Goal: Task Accomplishment & Management: Use online tool/utility

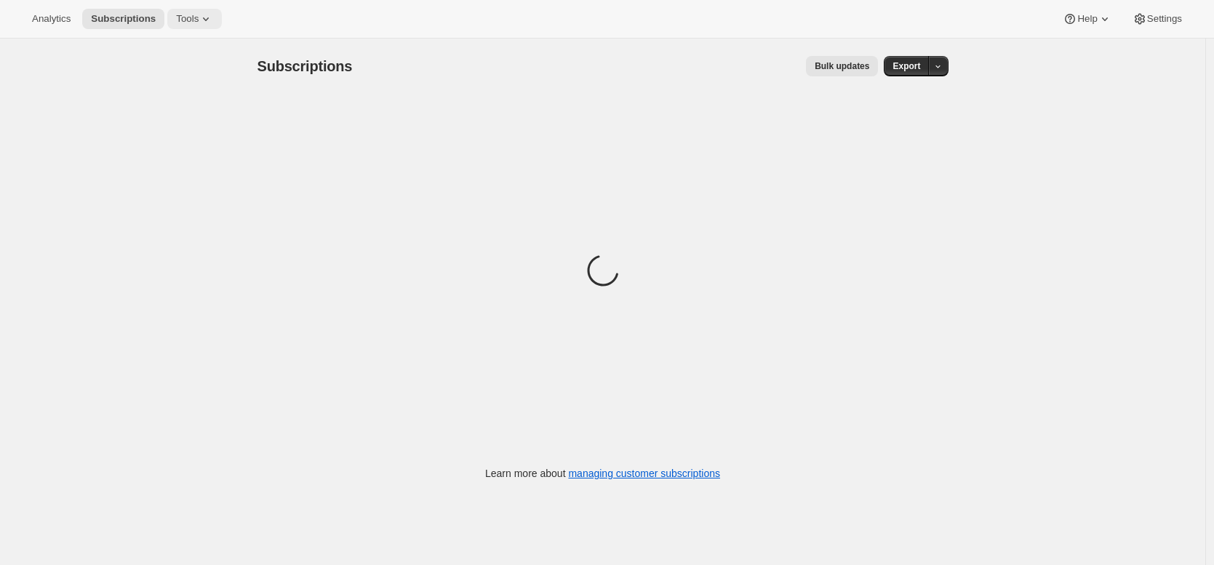
click at [211, 24] on icon at bounding box center [206, 19] width 15 height 15
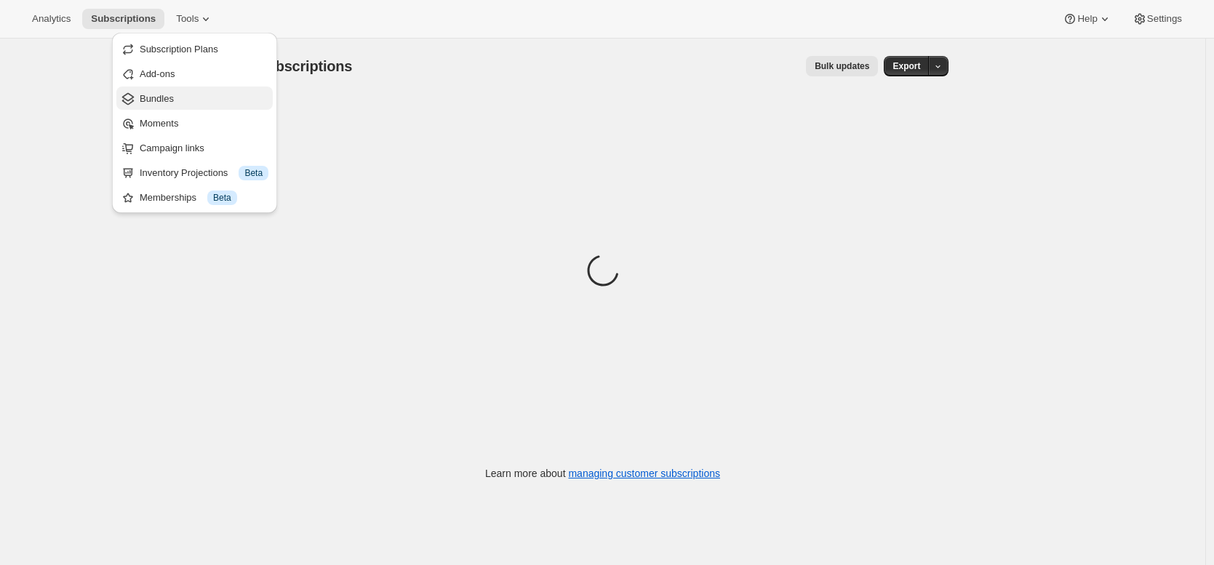
click at [207, 89] on button "Bundles" at bounding box center [194, 98] width 156 height 23
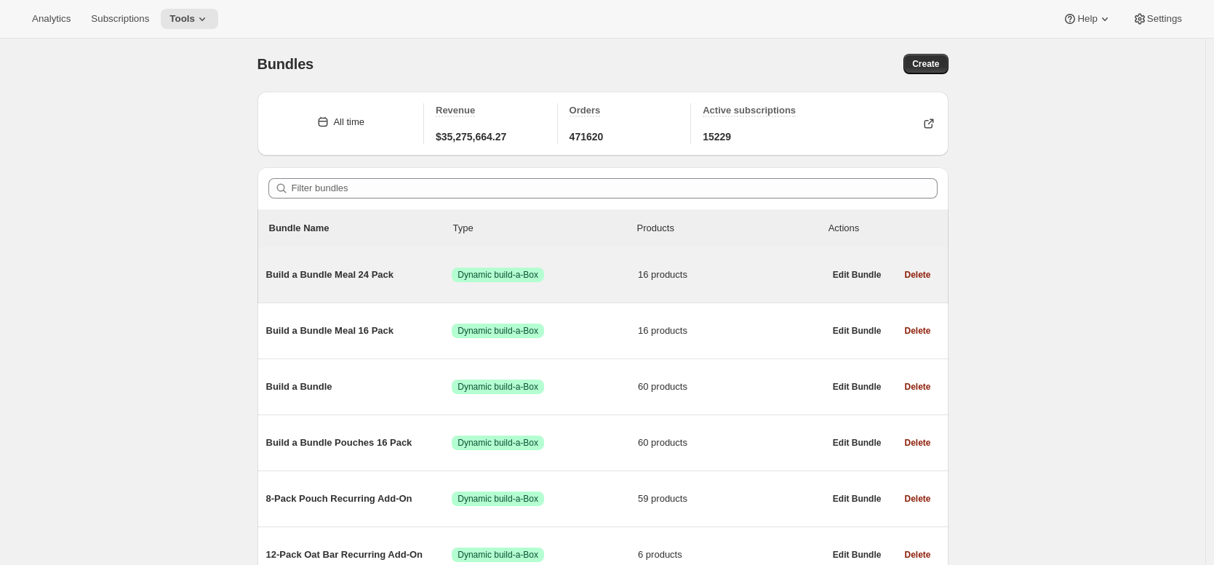
scroll to position [3, 0]
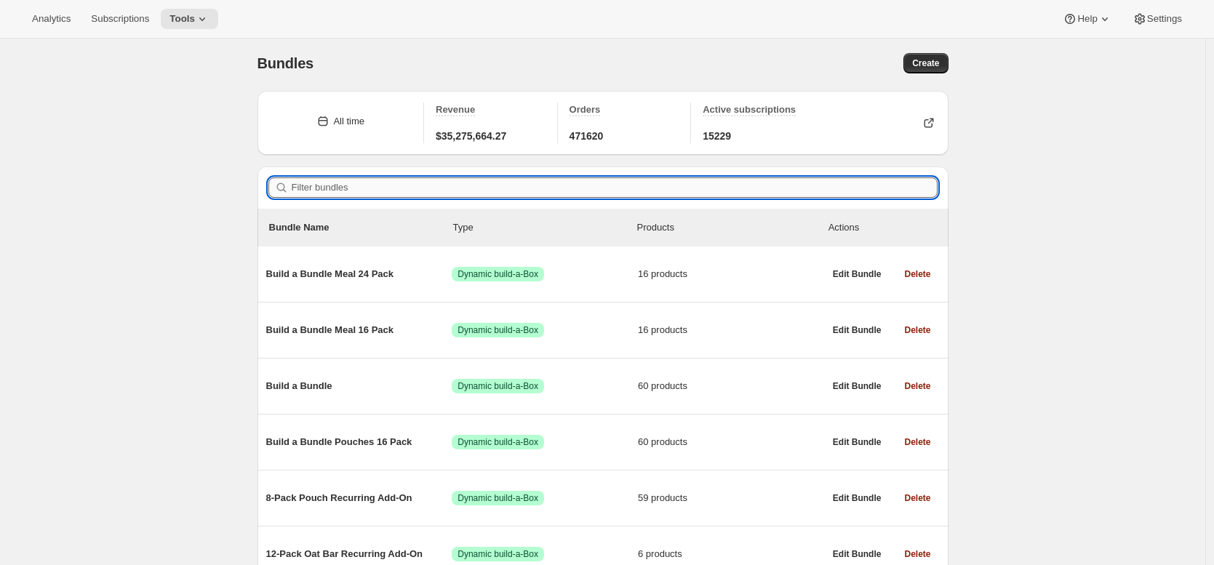
click at [351, 187] on input "Filter bundles" at bounding box center [615, 187] width 646 height 20
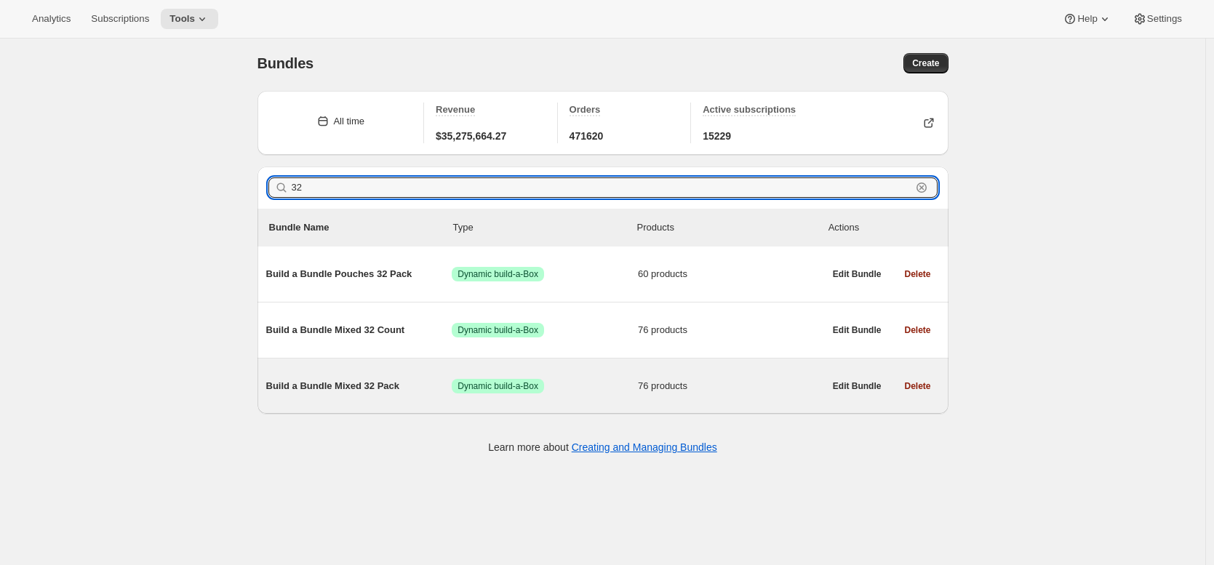
type input "32"
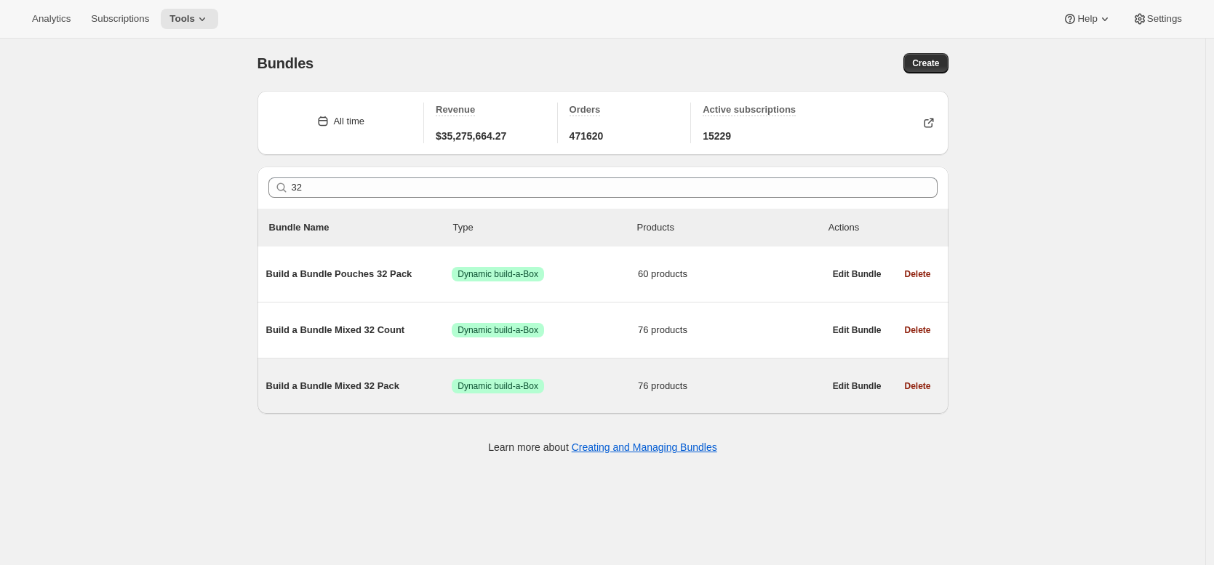
click at [338, 378] on div "Build a Bundle Mixed 32 Pack Success Dynamic build-a-Box 76 products" at bounding box center [545, 386] width 558 height 38
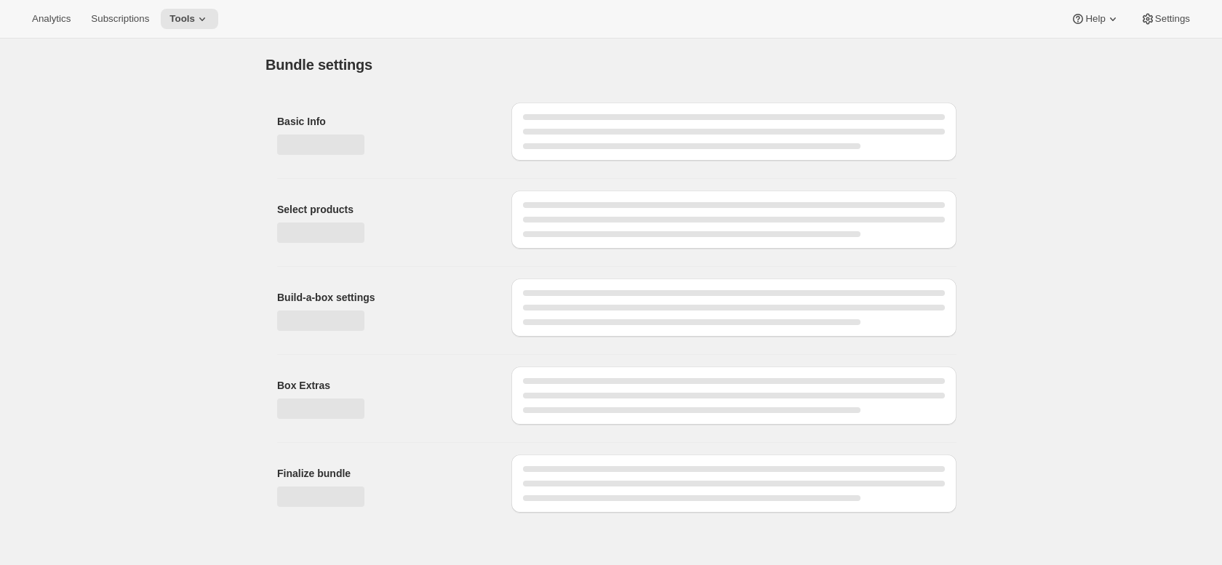
type input "Build a Bundle Mixed 32 Pack"
checkbox input "true"
select select "MINIMUM"
type input "Select at least 8 meals"
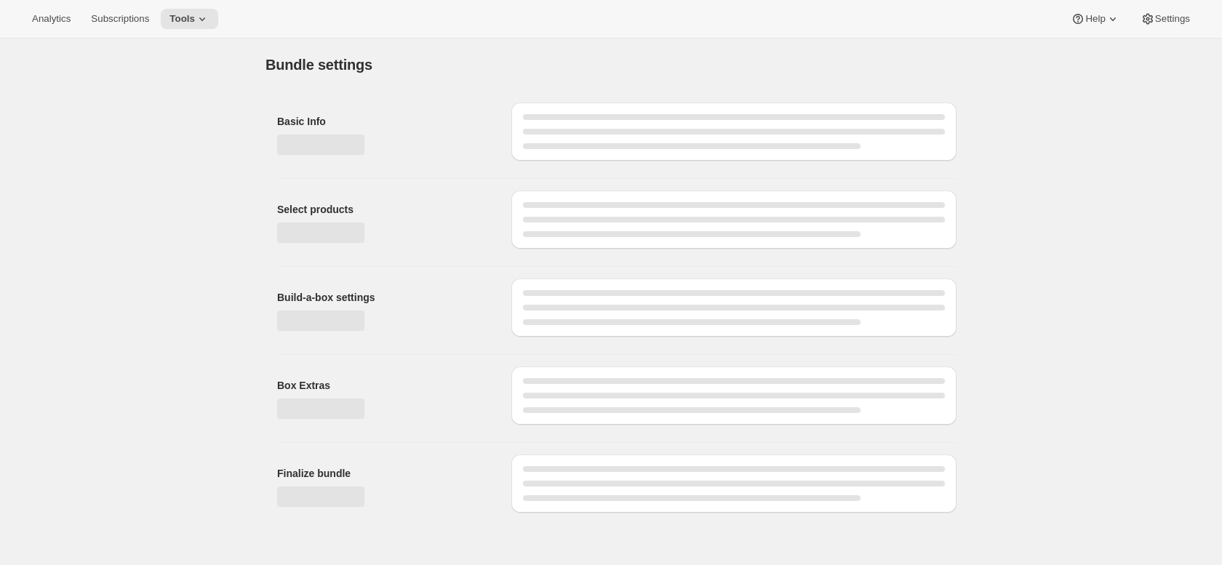
select select "gid://shopify/ProductVariant/42122698981458_33fb72c6-6dbd-426c-8527-91f8707433e9"
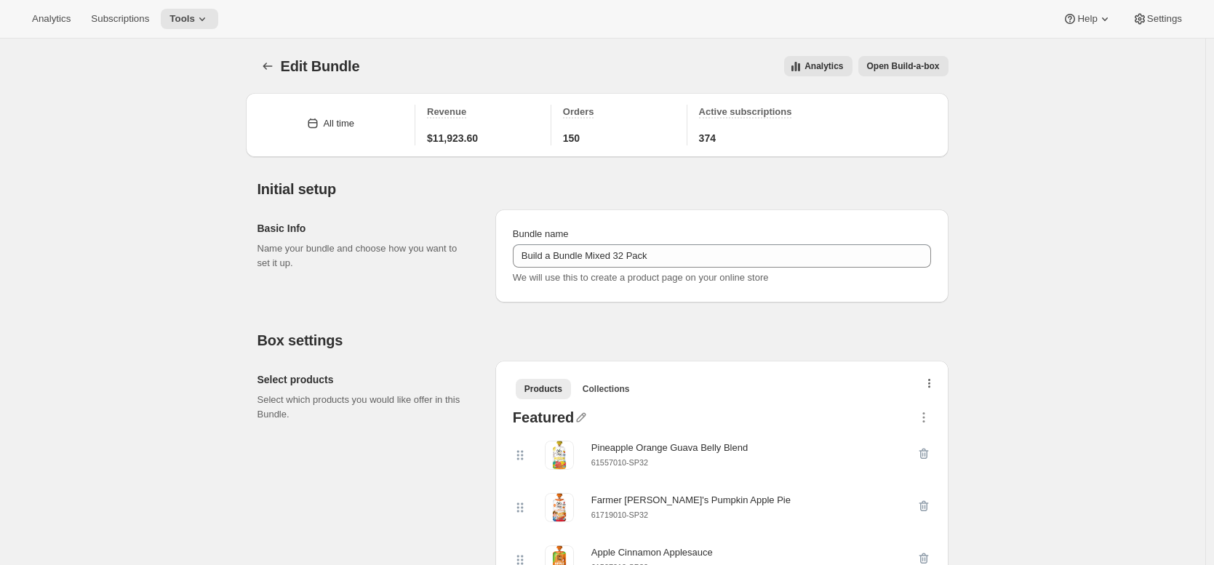
click at [931, 385] on icon "button" at bounding box center [929, 385] width 3 height 12
click at [934, 410] on span "Bulk Autoswap for existing subscribers" at bounding box center [927, 414] width 161 height 11
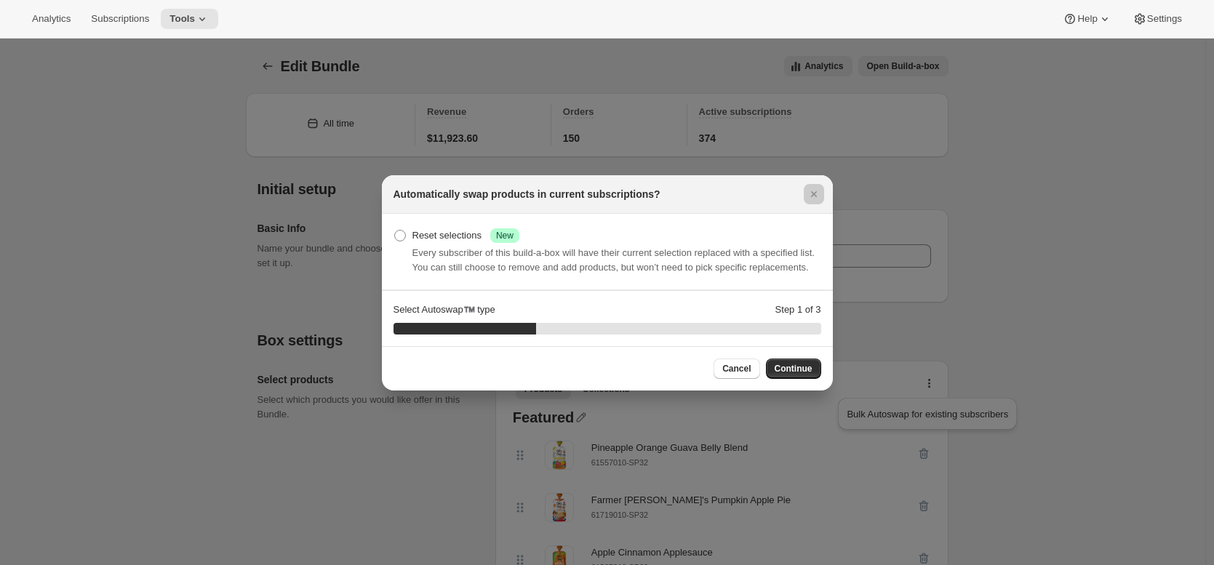
click at [993, 363] on div at bounding box center [607, 282] width 1214 height 565
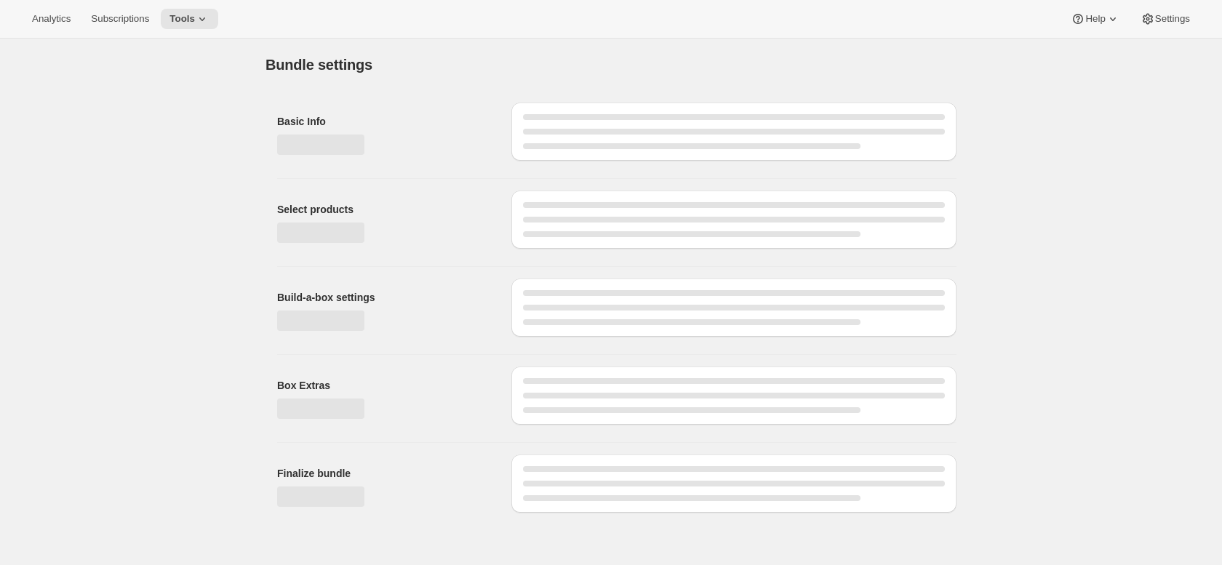
type input "Build a Bundle Mixed 32 Pack"
checkbox input "true"
select select "MINIMUM"
type input "Select at least 8 meals"
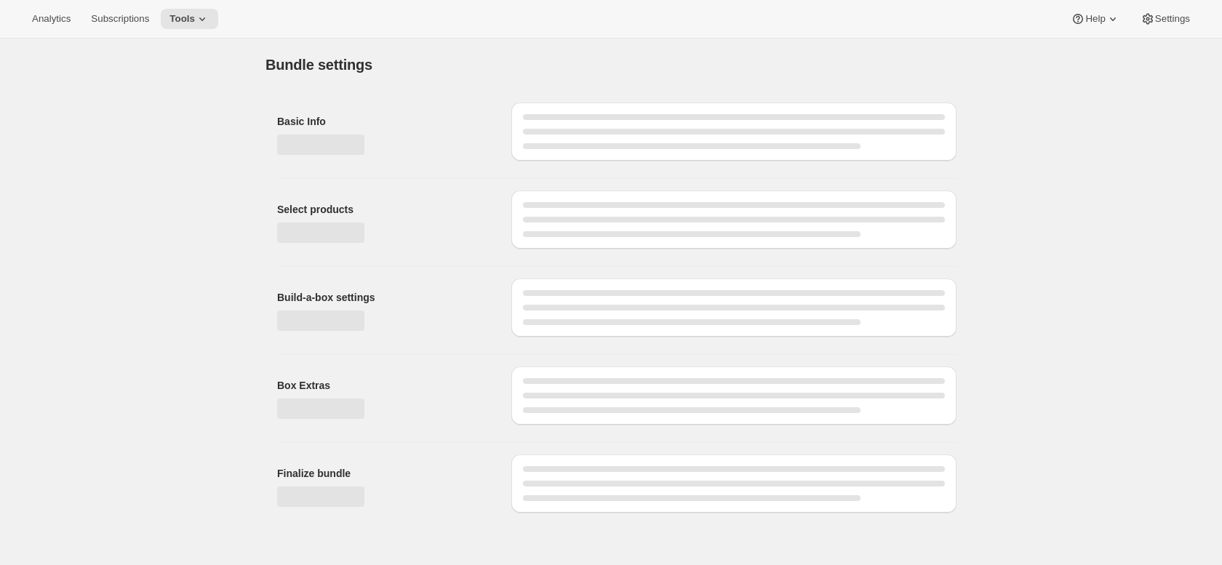
select select "gid://shopify/ProductVariant/42122698981458_33fb72c6-6dbd-426c-8527-91f8707433e9"
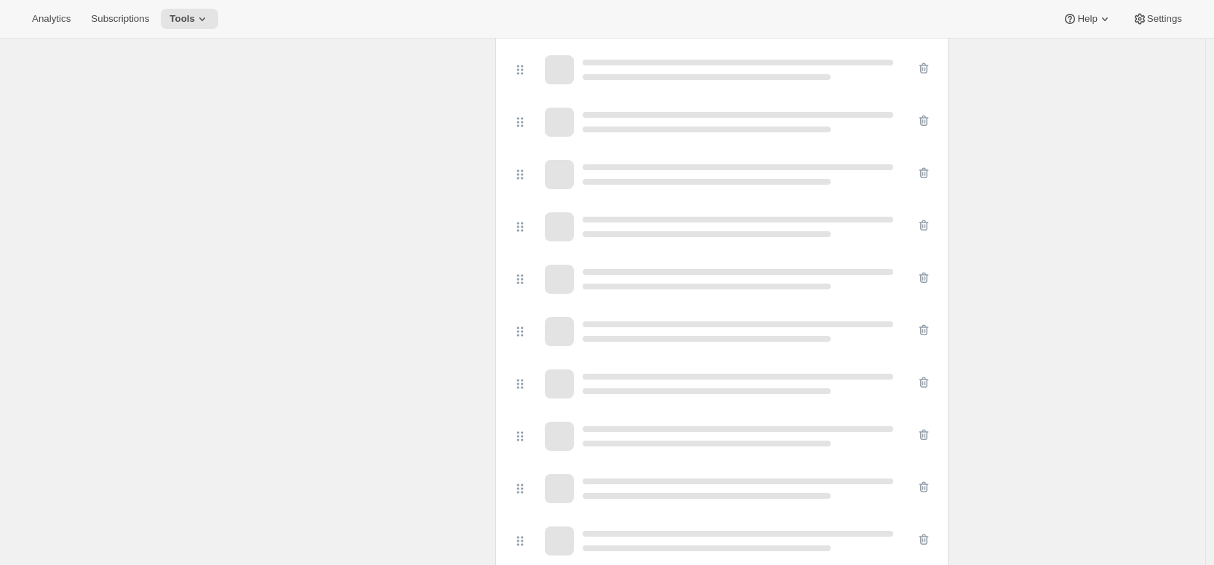
scroll to position [3529, 0]
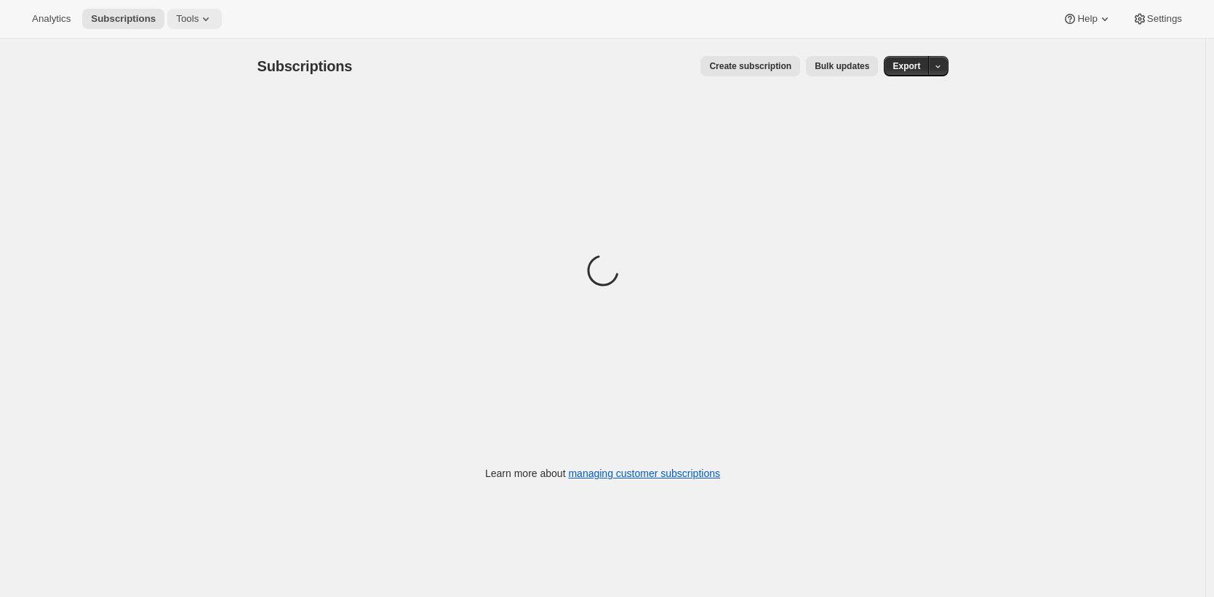
click at [185, 11] on button "Tools" at bounding box center [194, 19] width 55 height 20
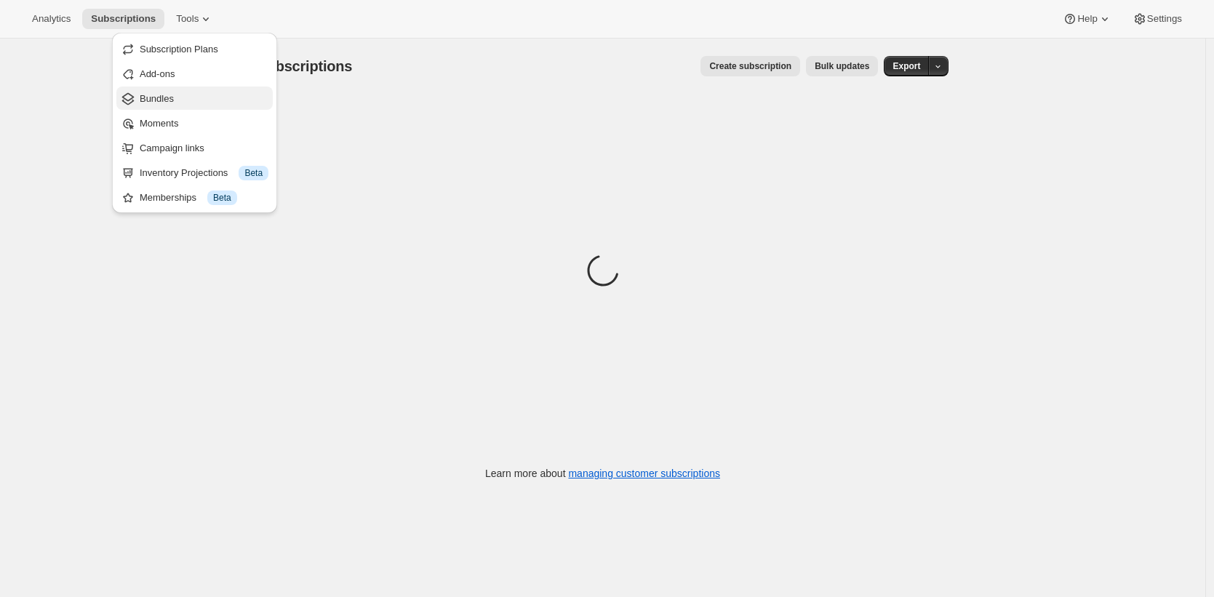
click at [191, 93] on span "Bundles" at bounding box center [204, 99] width 129 height 15
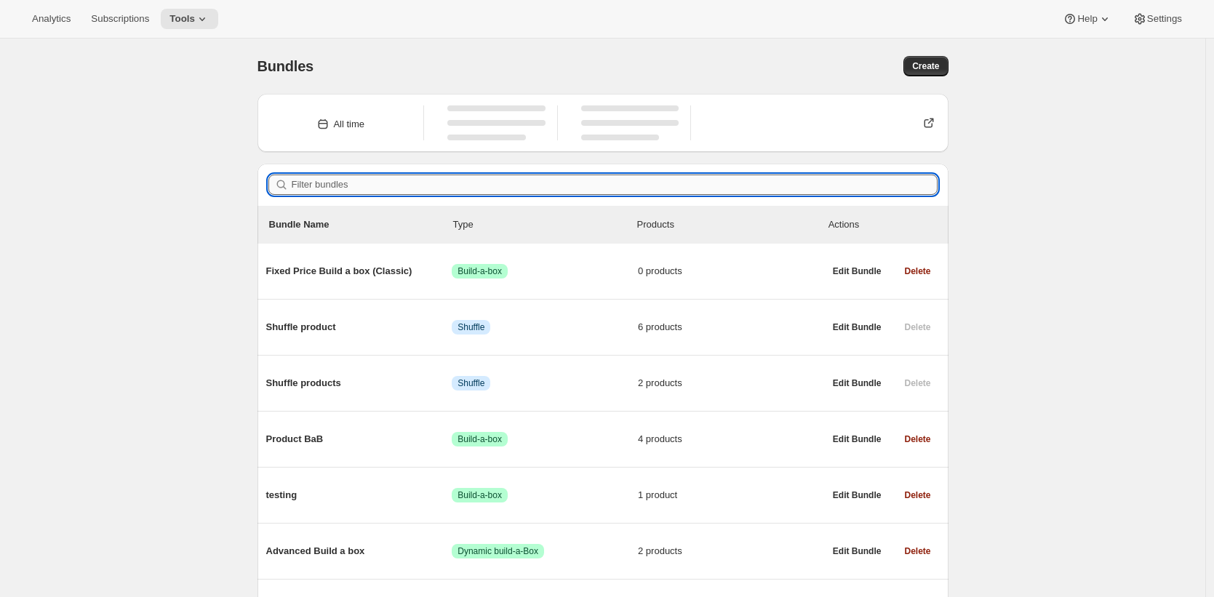
click at [334, 181] on input "Filter bundles" at bounding box center [615, 185] width 646 height 20
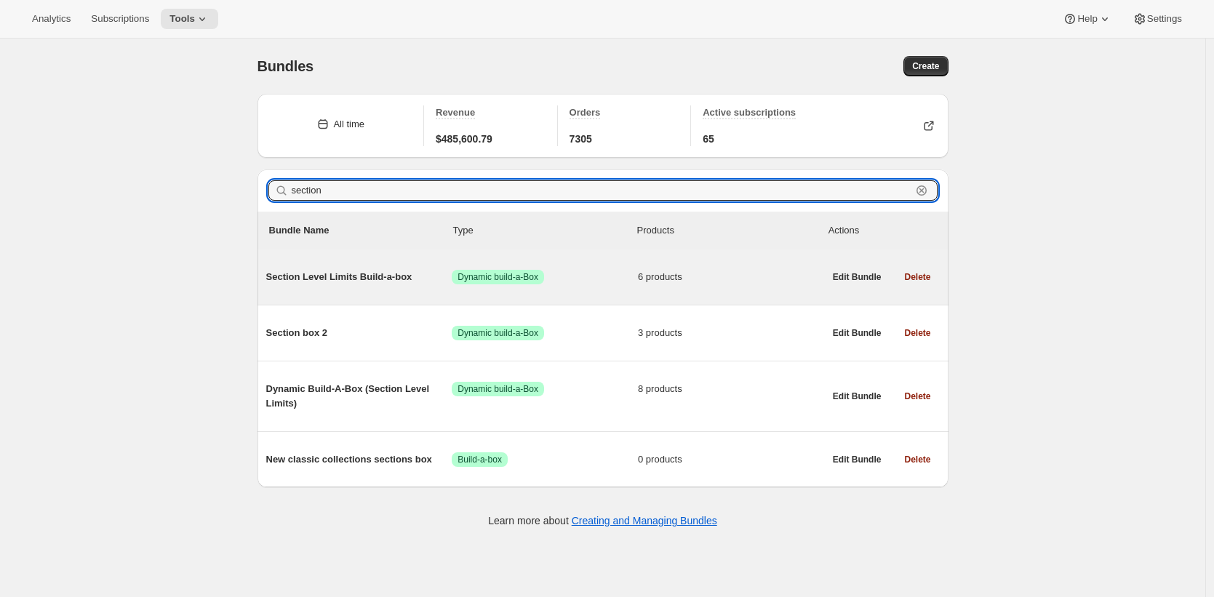
type input "section"
click at [350, 273] on span "Section Level Limits Build-a-box" at bounding box center [359, 277] width 186 height 15
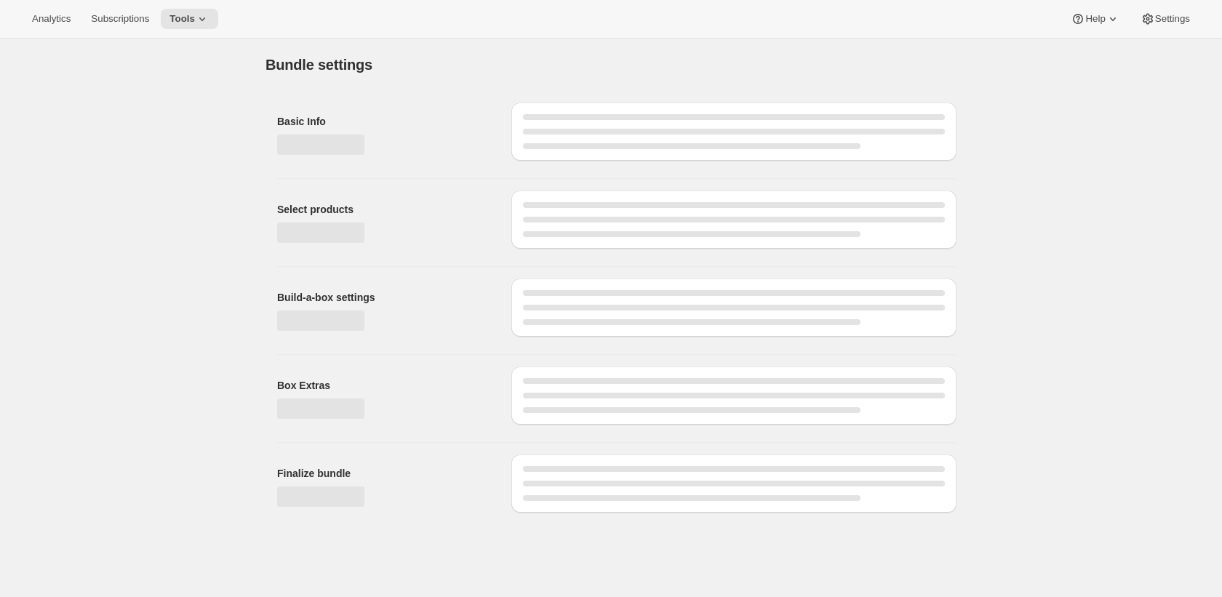
type input "Section Level Limits Build-a-box"
radio input "true"
checkbox input "true"
type input "2"
type input "Select up to 2 Coffees"
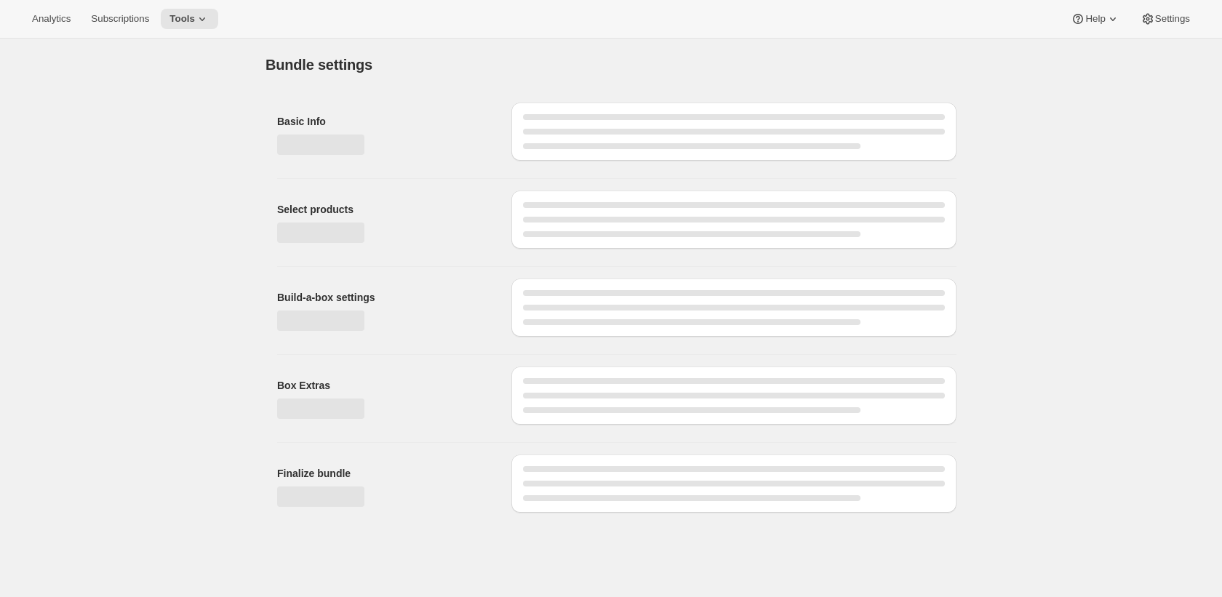
select select "gid://shopify/ProductVariant/45700778229989_03007179-8282-407a-b784-106af8caa699"
select select "gid://shopify/ProductVariant/45700778262757_03007179-8282-407a-b784-106af8caa699"
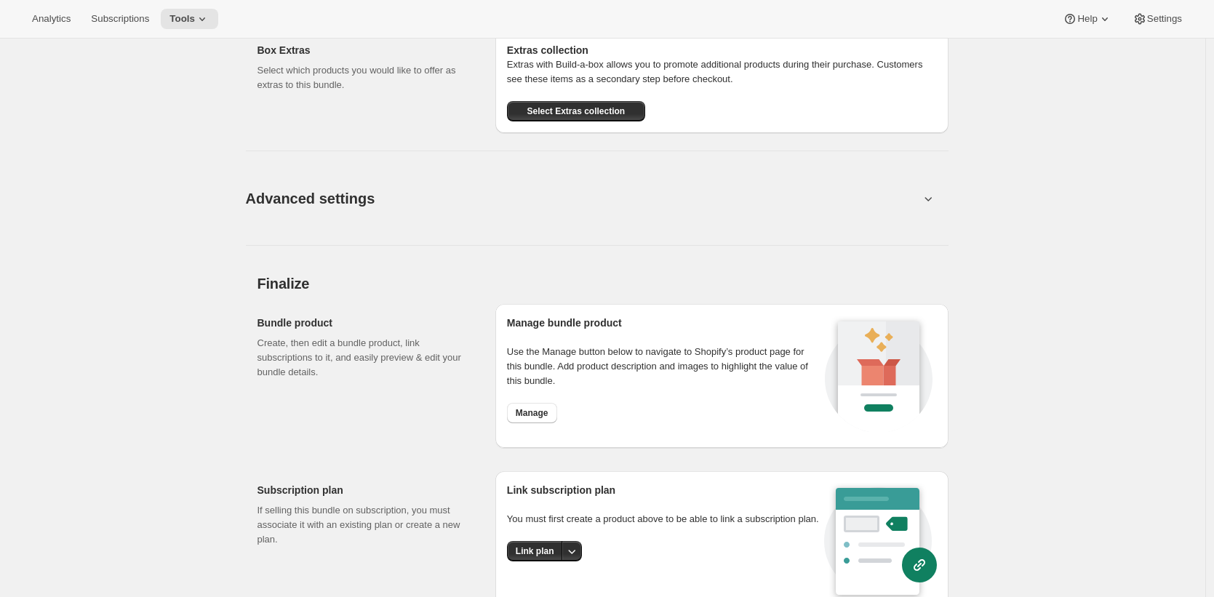
scroll to position [1227, 0]
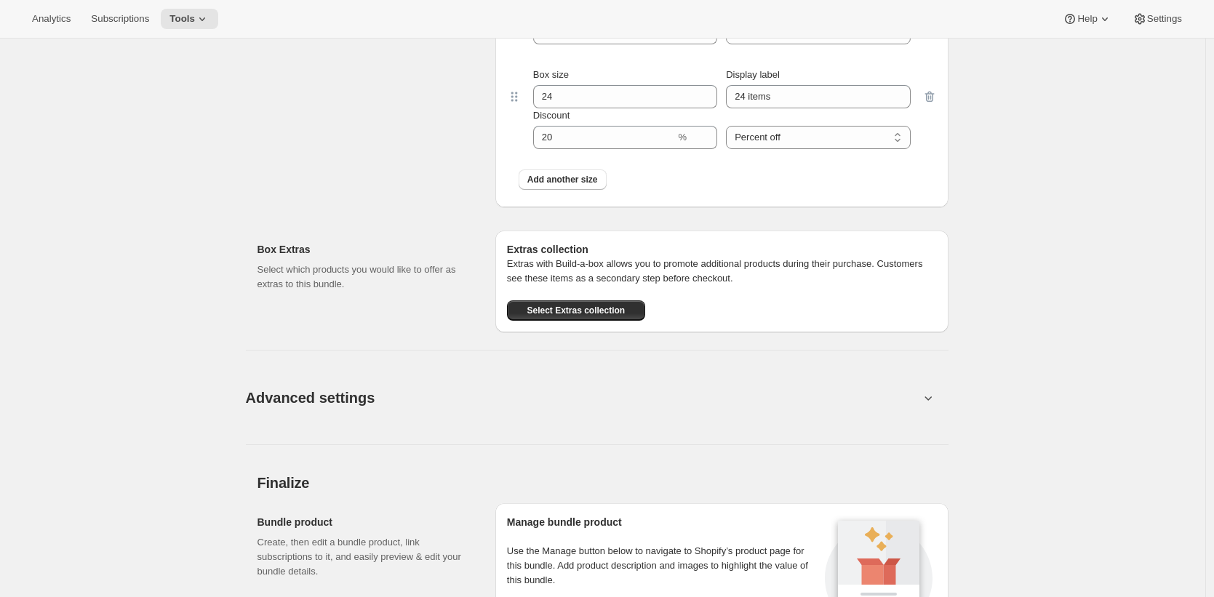
click at [475, 395] on button "Advanced settings" at bounding box center [582, 397] width 691 height 56
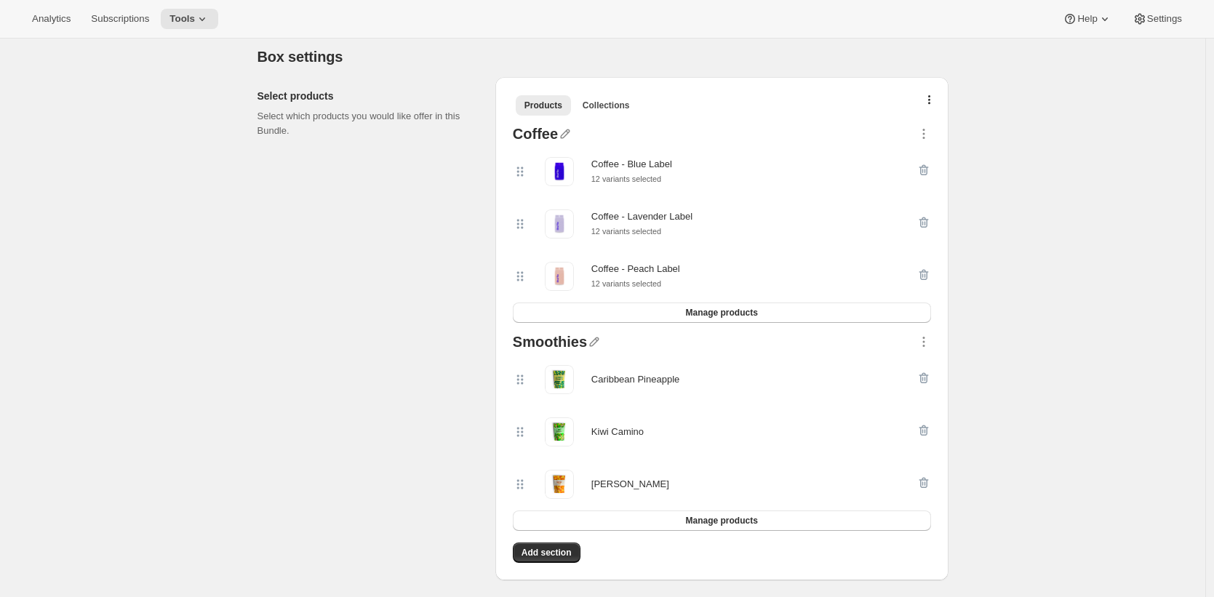
scroll to position [288, 0]
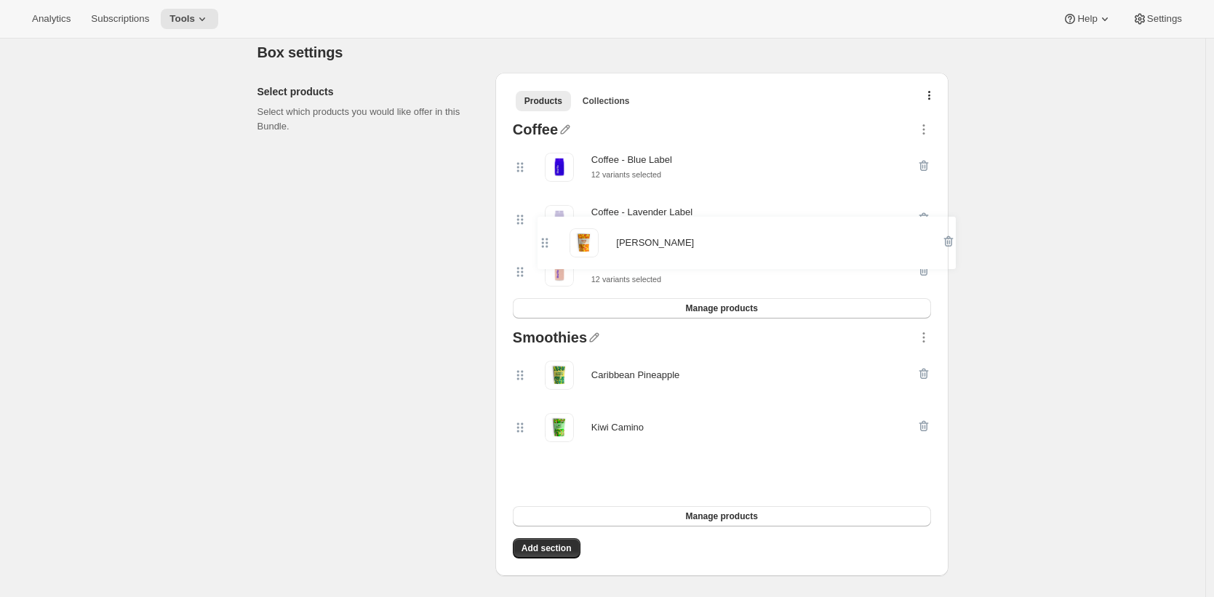
drag, startPoint x: 527, startPoint y: 484, endPoint x: 544, endPoint y: 225, distance: 260.2
click at [544, 225] on div "Coffee Coffee - Blue Label 12 variants selected Coffee - Lavender Label 12 vari…" at bounding box center [722, 340] width 430 height 448
click at [647, 312] on button "Manage products" at bounding box center [722, 308] width 418 height 20
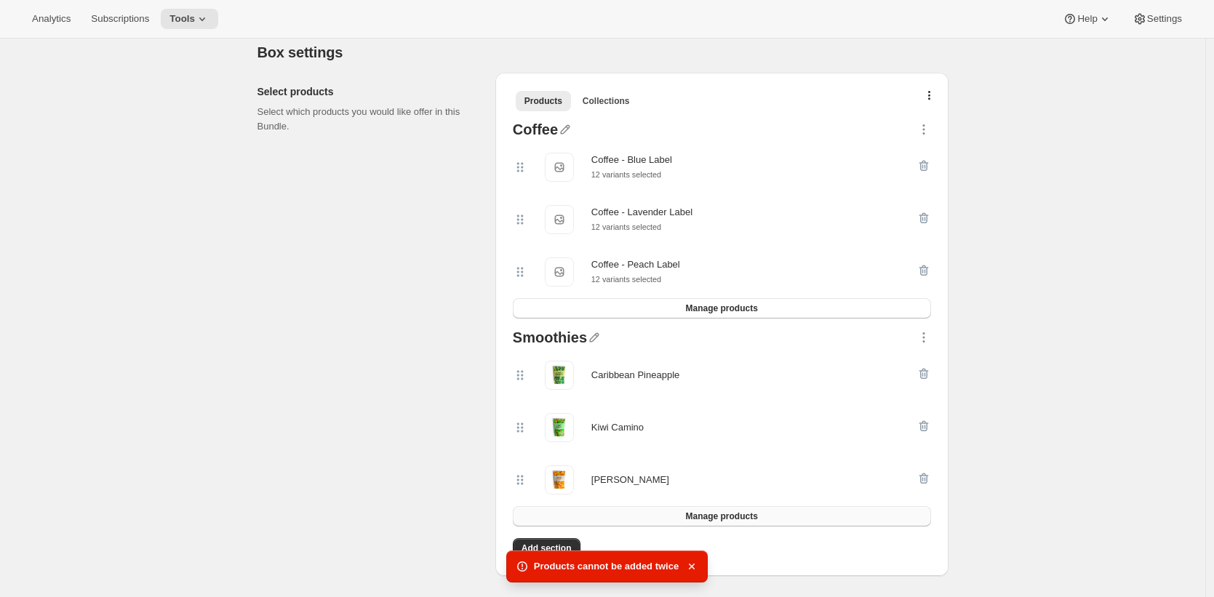
click at [710, 516] on span "Manage products" at bounding box center [721, 517] width 72 height 12
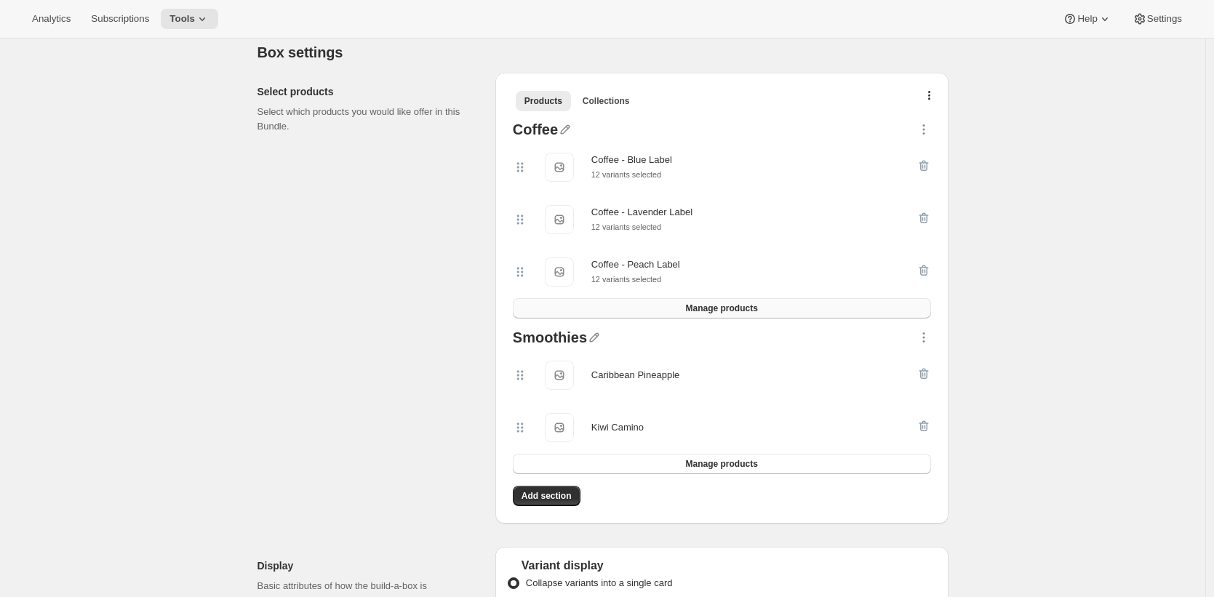
click at [723, 314] on span "Manage products" at bounding box center [721, 309] width 72 height 12
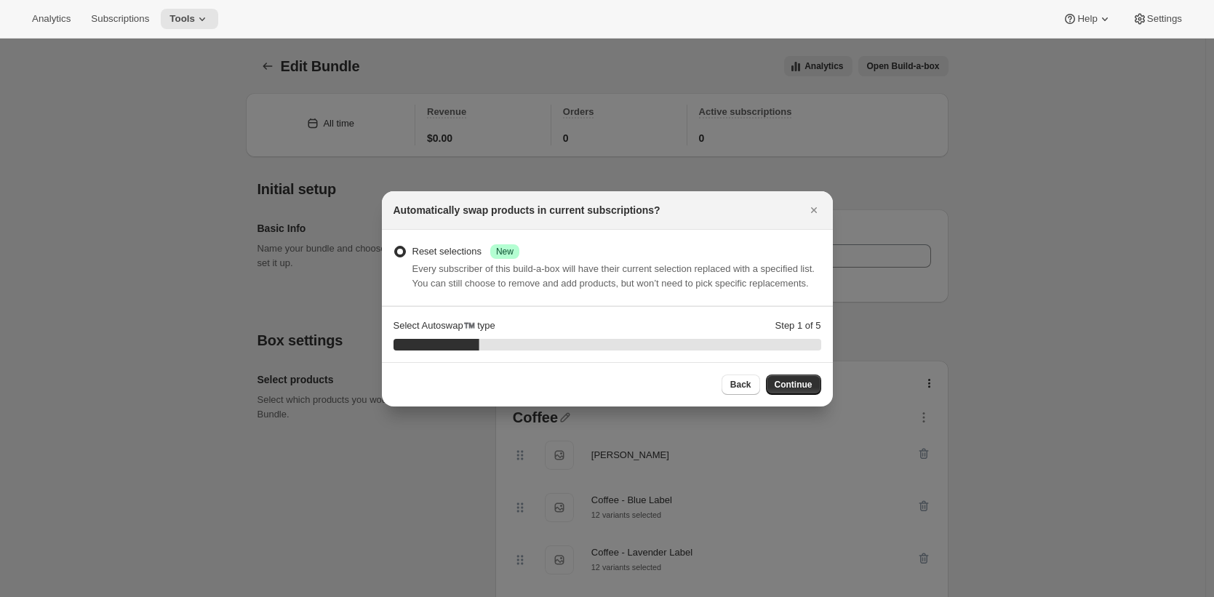
scroll to position [0, 0]
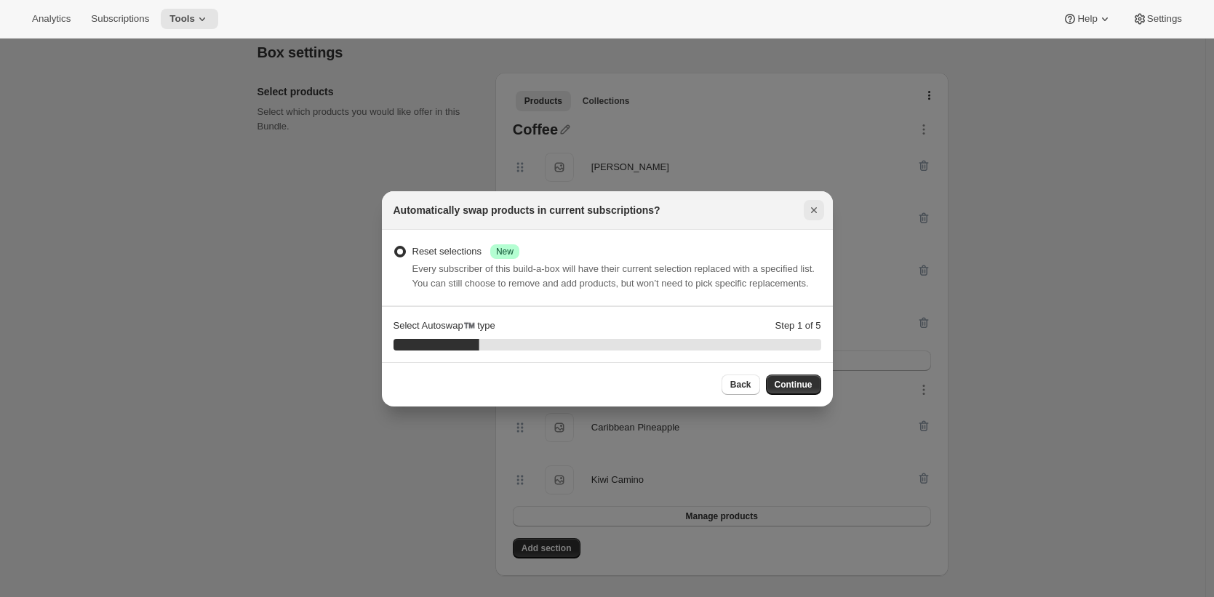
click at [812, 203] on icon "Close" at bounding box center [814, 210] width 15 height 15
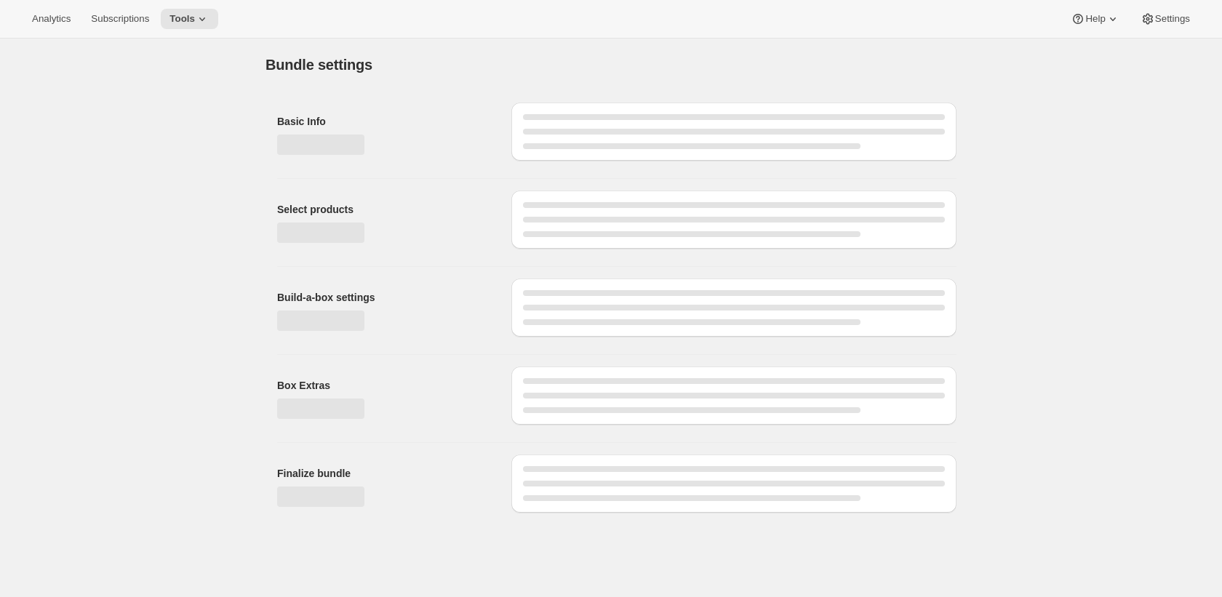
type input "Section Level Limits Build-a-box"
radio input "true"
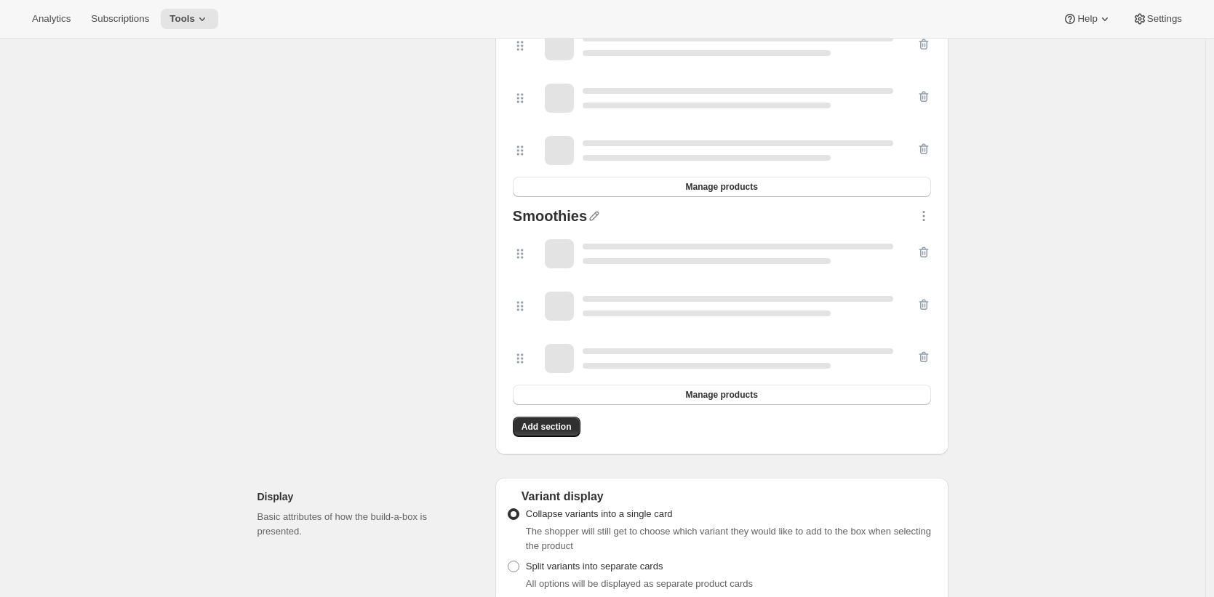
scroll to position [441, 0]
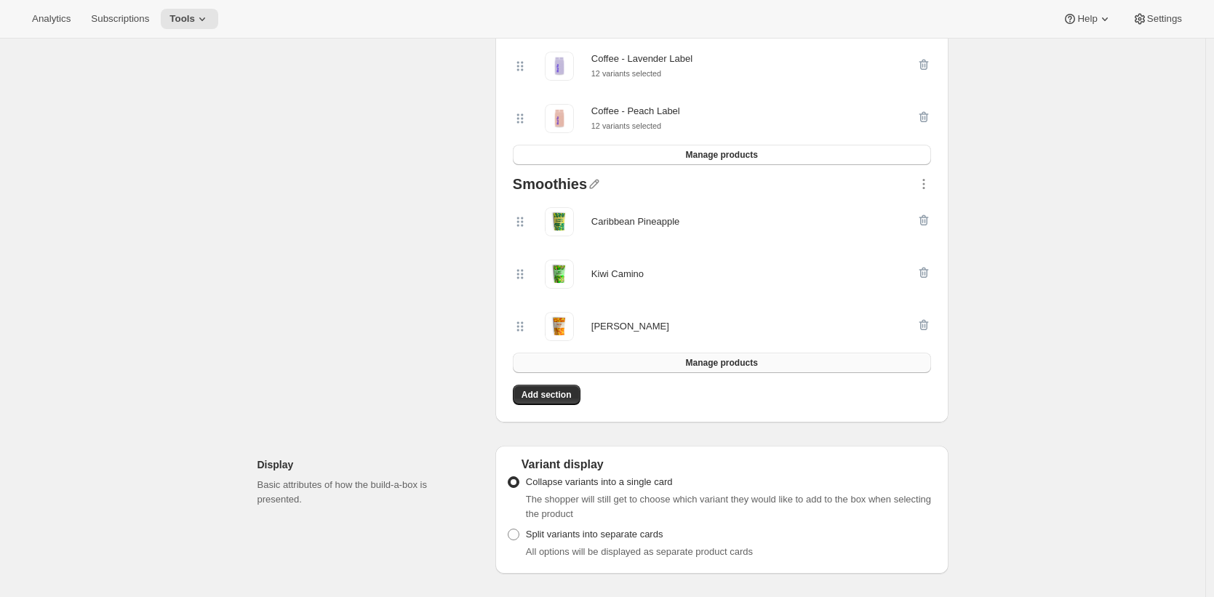
click at [607, 359] on button "Manage products" at bounding box center [722, 363] width 418 height 20
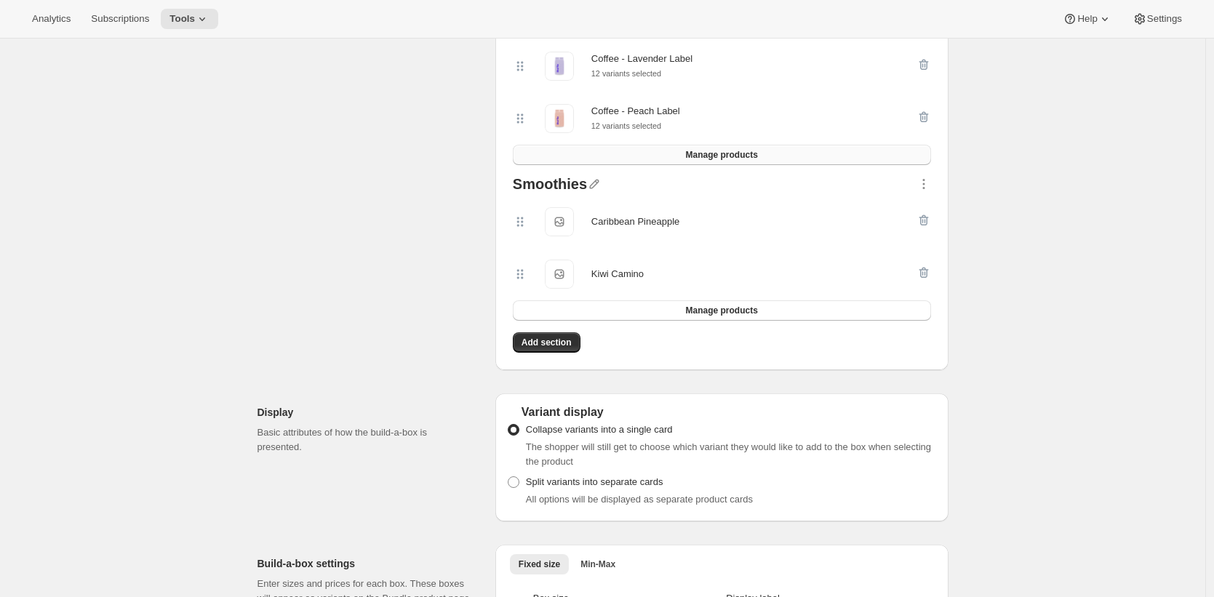
click at [788, 155] on button "Manage products" at bounding box center [722, 155] width 418 height 20
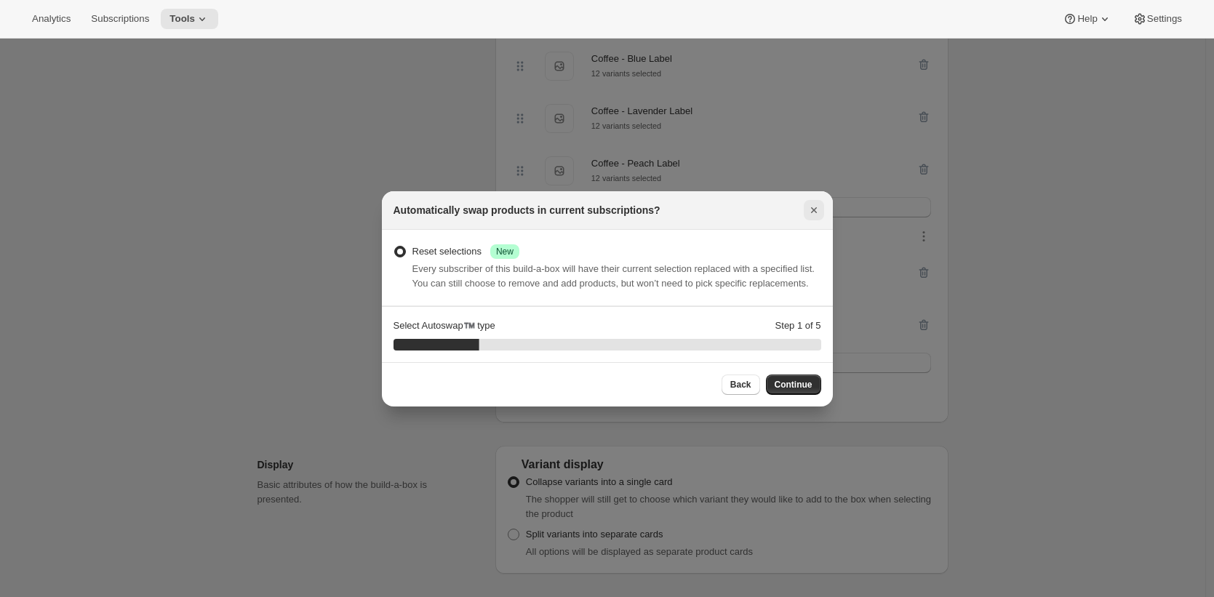
click at [818, 203] on icon "Close" at bounding box center [814, 210] width 15 height 15
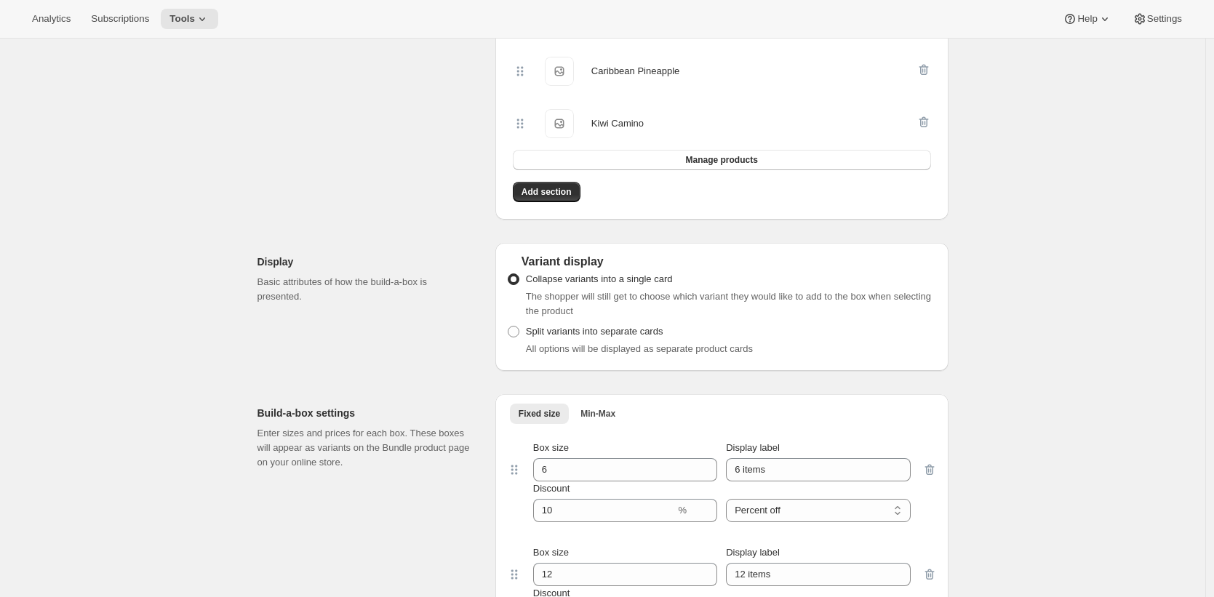
scroll to position [572, 0]
